Goal: Complete application form

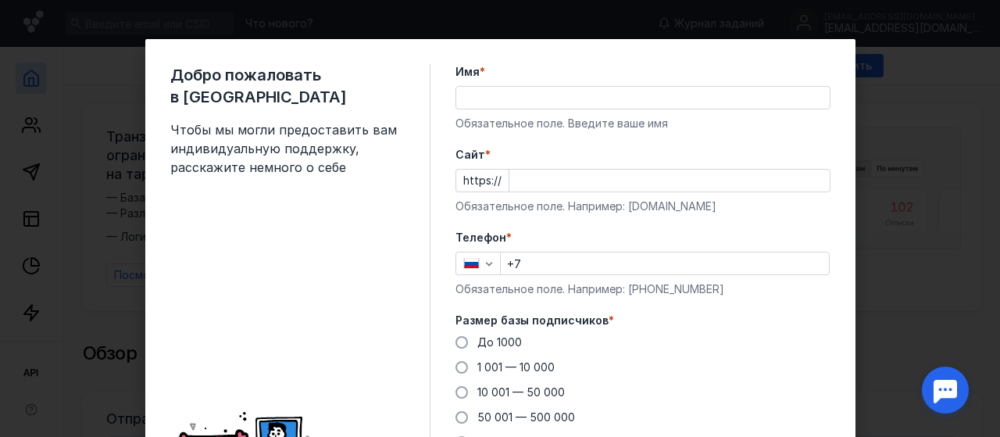
click at [606, 100] on input "Имя *" at bounding box center [642, 98] width 373 height 22
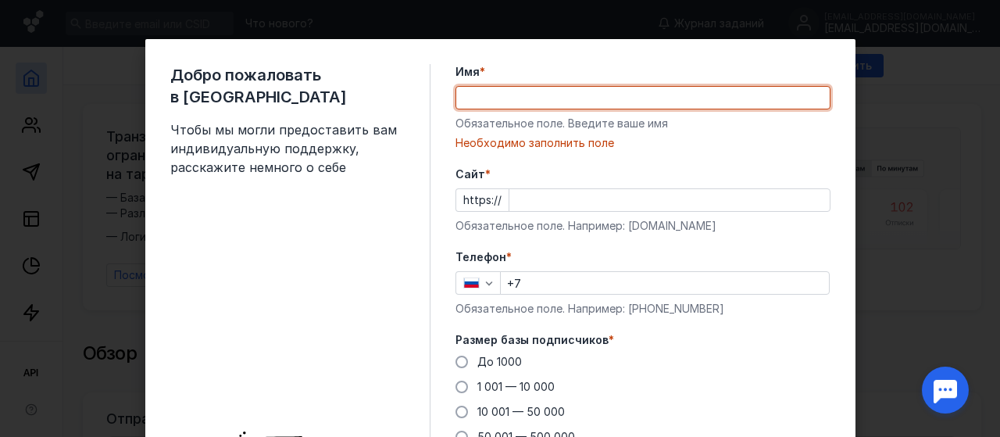
click at [606, 101] on input "Имя *" at bounding box center [642, 98] width 373 height 22
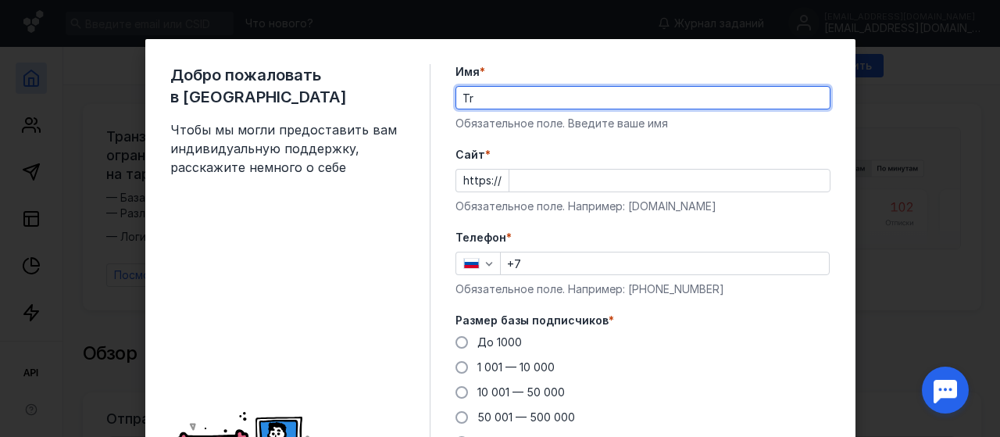
type input "T"
type input "[PERSON_NAME]"
click at [620, 177] on input "Cайт *" at bounding box center [669, 181] width 320 height 22
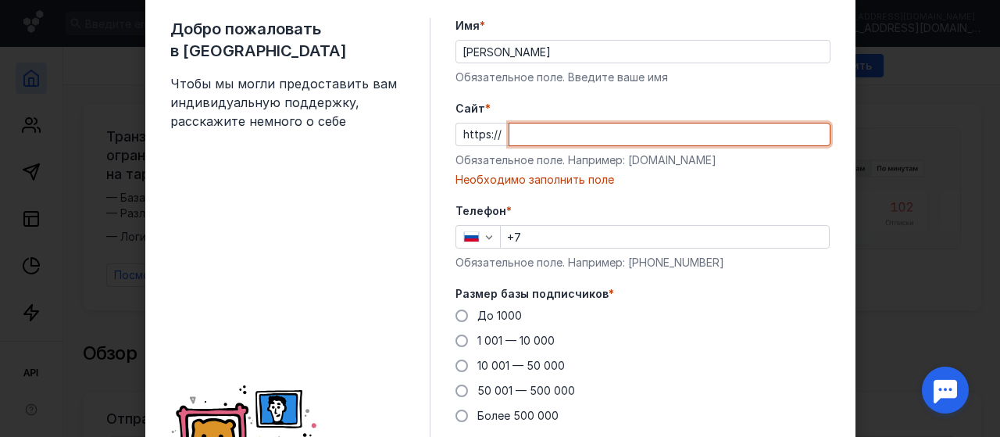
scroll to position [25, 0]
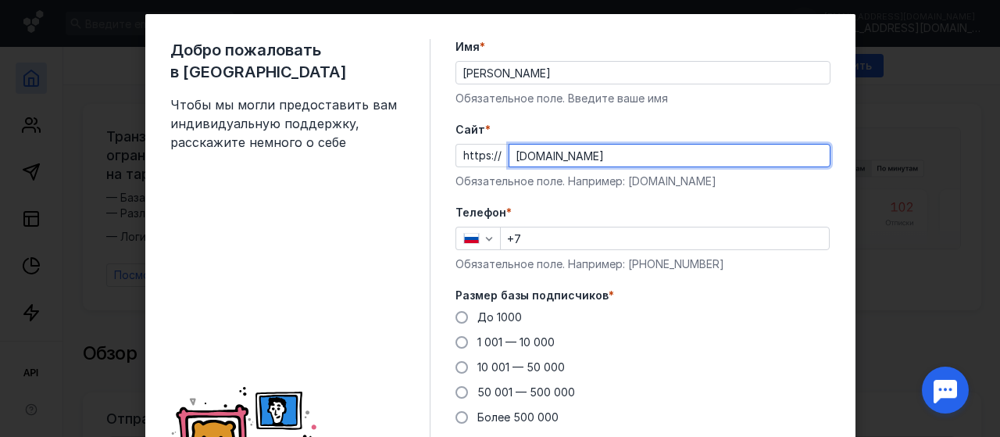
type input "[DOMAIN_NAME]"
click at [617, 232] on input "+7" at bounding box center [665, 238] width 328 height 22
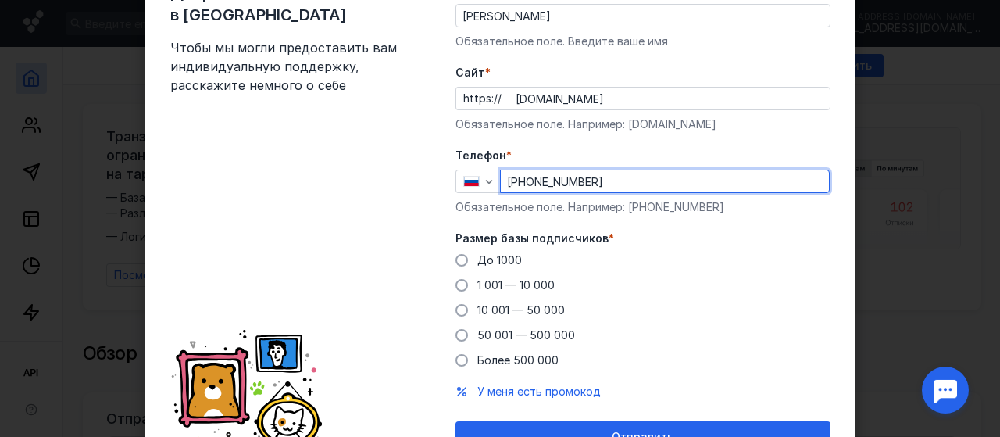
scroll to position [103, 0]
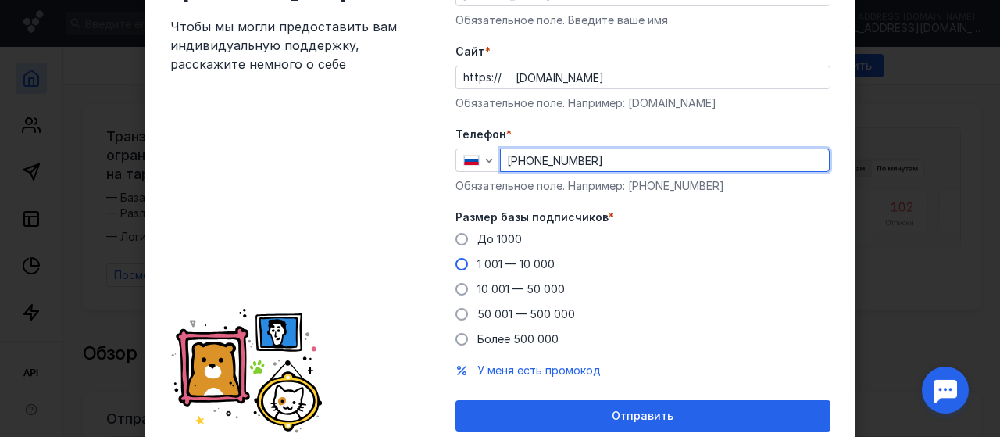
type input "[PHONE_NUMBER]"
click at [455, 263] on span at bounding box center [461, 264] width 12 height 12
click at [0, 0] on input "1 001 — 10 000" at bounding box center [0, 0] width 0 height 0
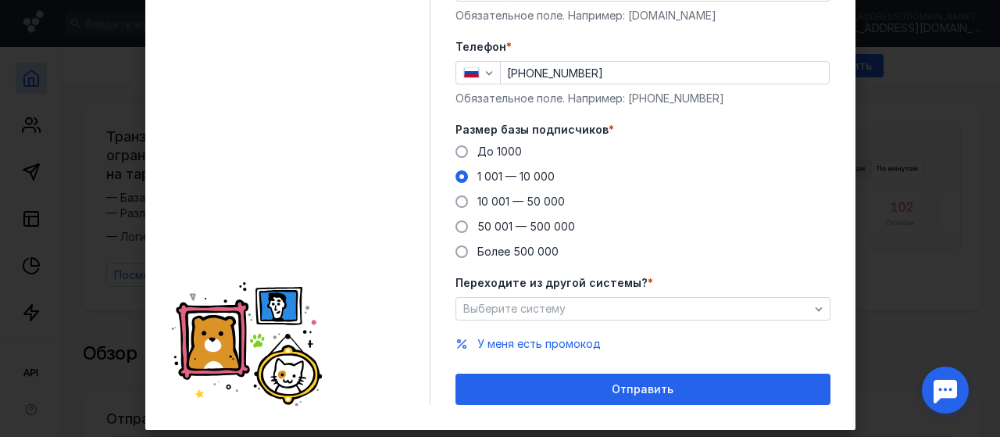
scroll to position [222, 0]
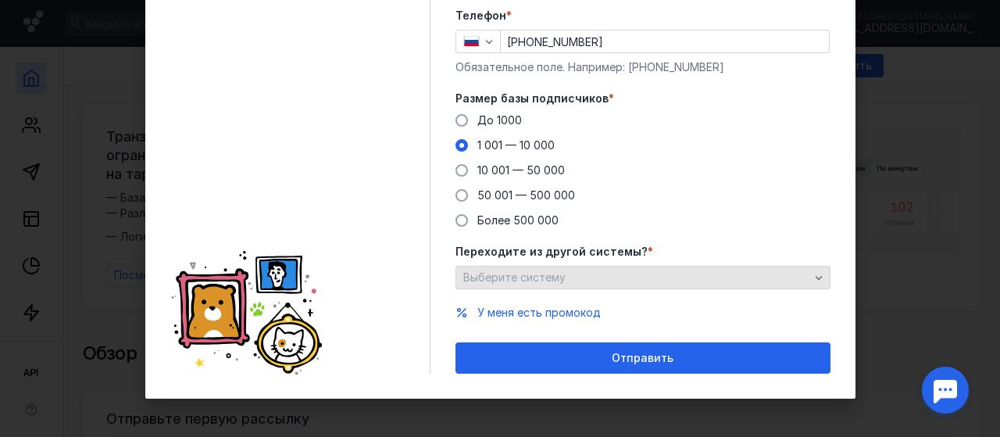
click at [619, 269] on div "Выберите систему" at bounding box center [642, 277] width 375 height 23
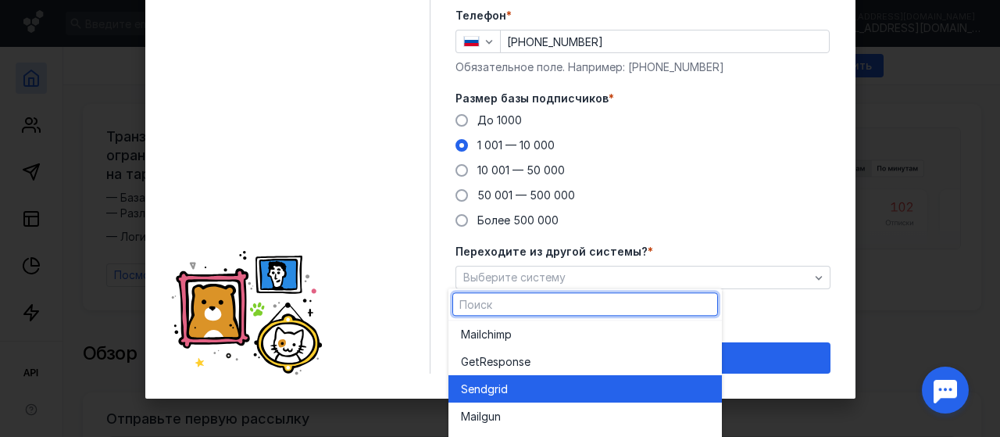
scroll to position [0, 0]
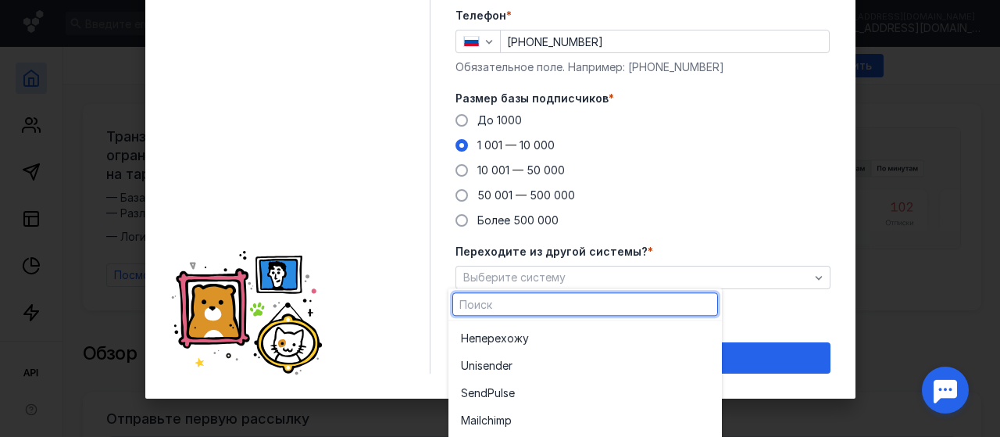
click at [786, 180] on div "До [DATE] 1 001 — 10 000 10 001 — 50 000 50 001 — 500 000 Более 500 000" at bounding box center [642, 170] width 375 height 116
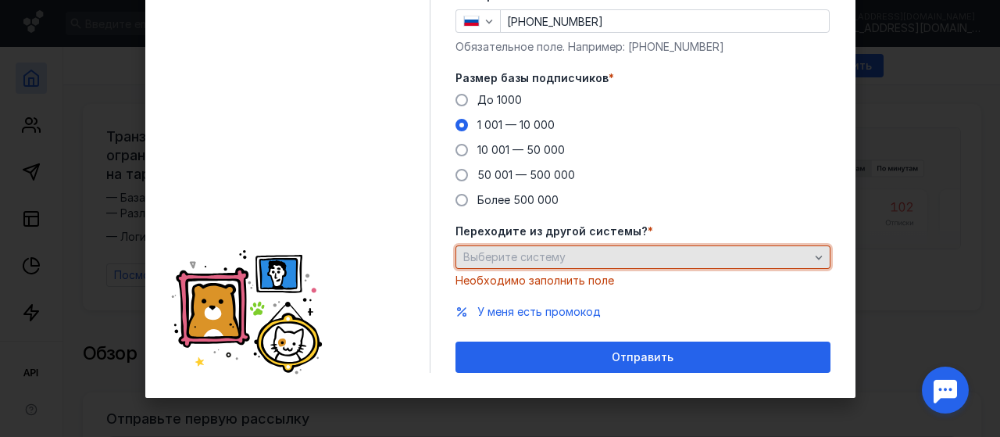
click at [812, 257] on icon "button" at bounding box center [818, 257] width 12 height 12
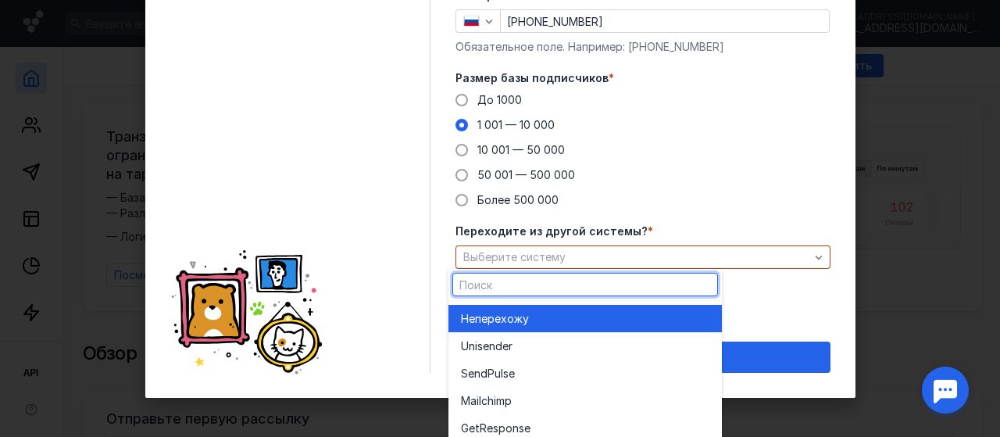
click at [647, 311] on div "Не перехожу" at bounding box center [585, 319] width 248 height 16
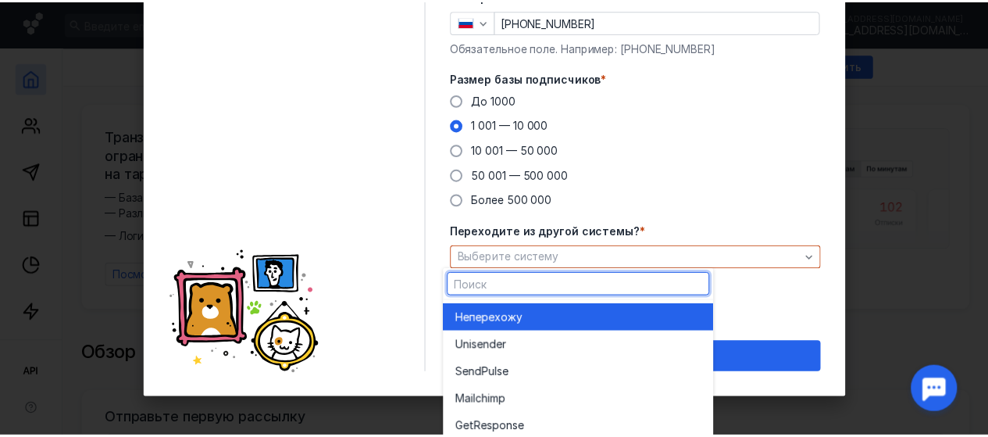
scroll to position [222, 0]
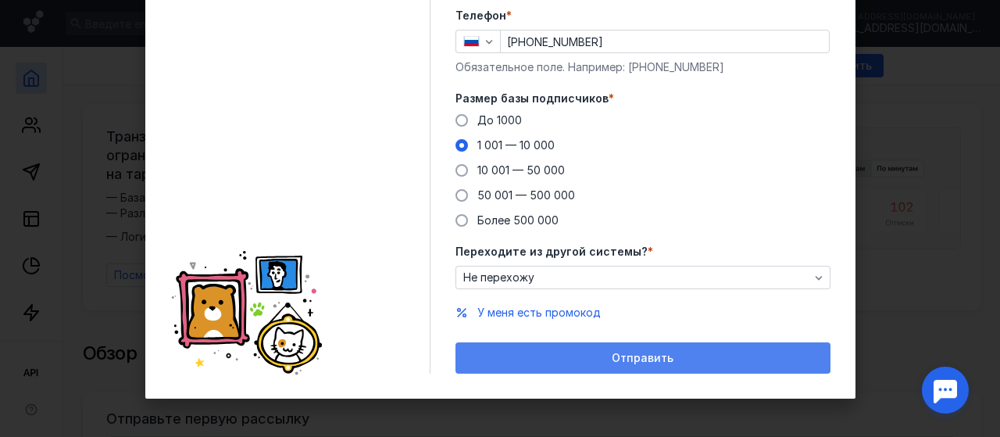
click at [677, 355] on div "Отправить" at bounding box center [642, 358] width 359 height 13
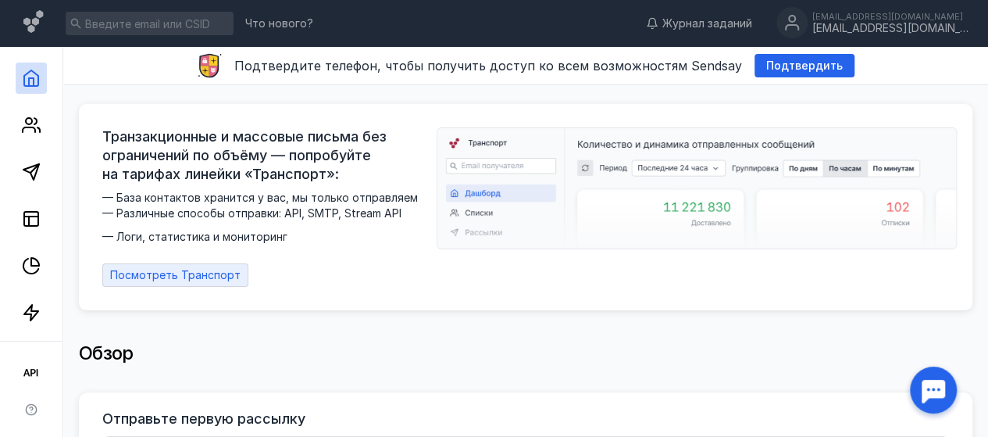
click at [209, 269] on span "Посмотреть Транспорт" at bounding box center [175, 275] width 130 height 13
